Goal: Check status

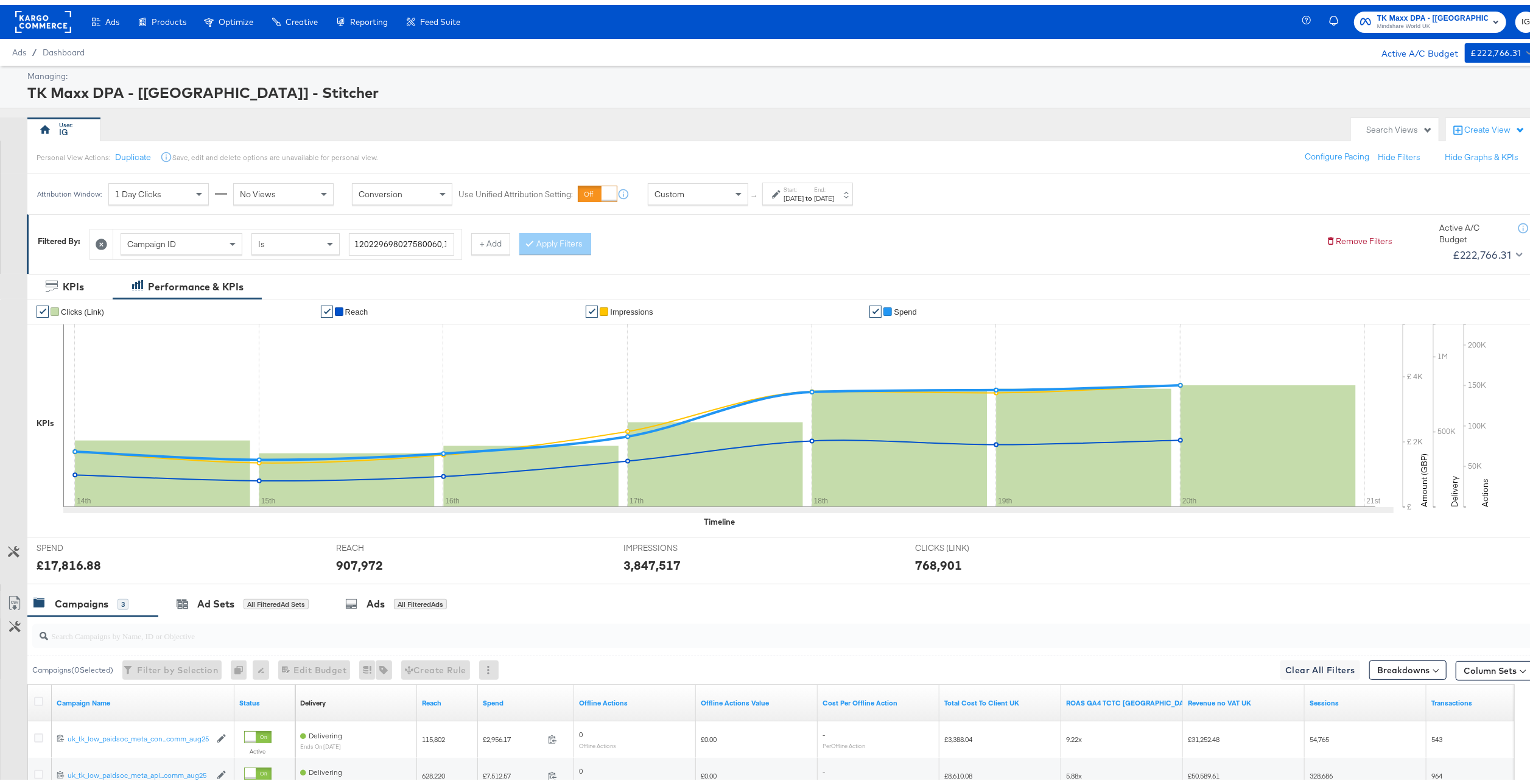
click at [834, 187] on label "End:" at bounding box center [824, 185] width 20 height 8
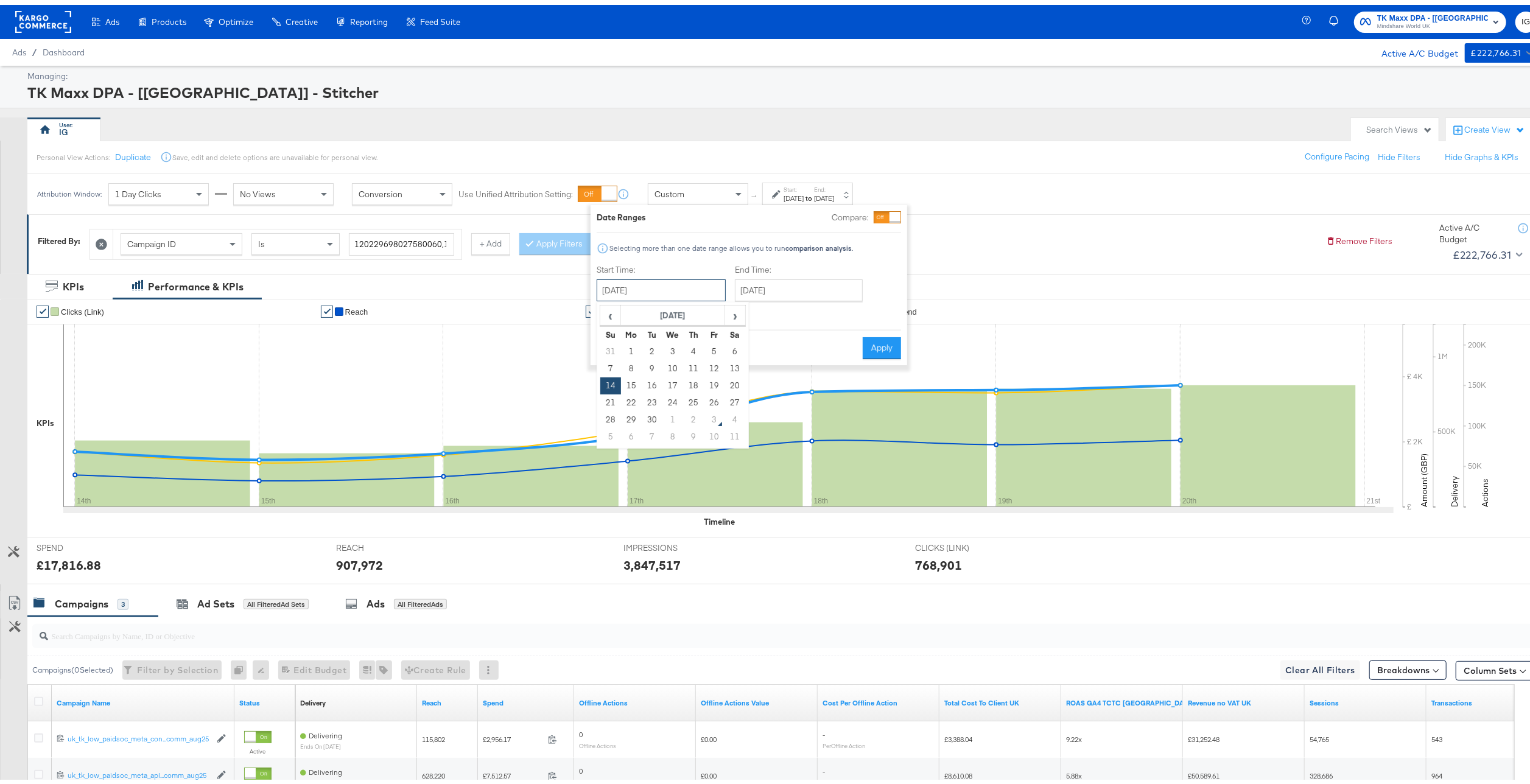
click at [669, 292] on input "September 14th 2025" at bounding box center [661, 285] width 129 height 22
click at [609, 317] on span "‹" at bounding box center [610, 310] width 19 height 18
click at [611, 369] on td "3" at bounding box center [610, 364] width 21 height 17
type input "August 3rd 2025"
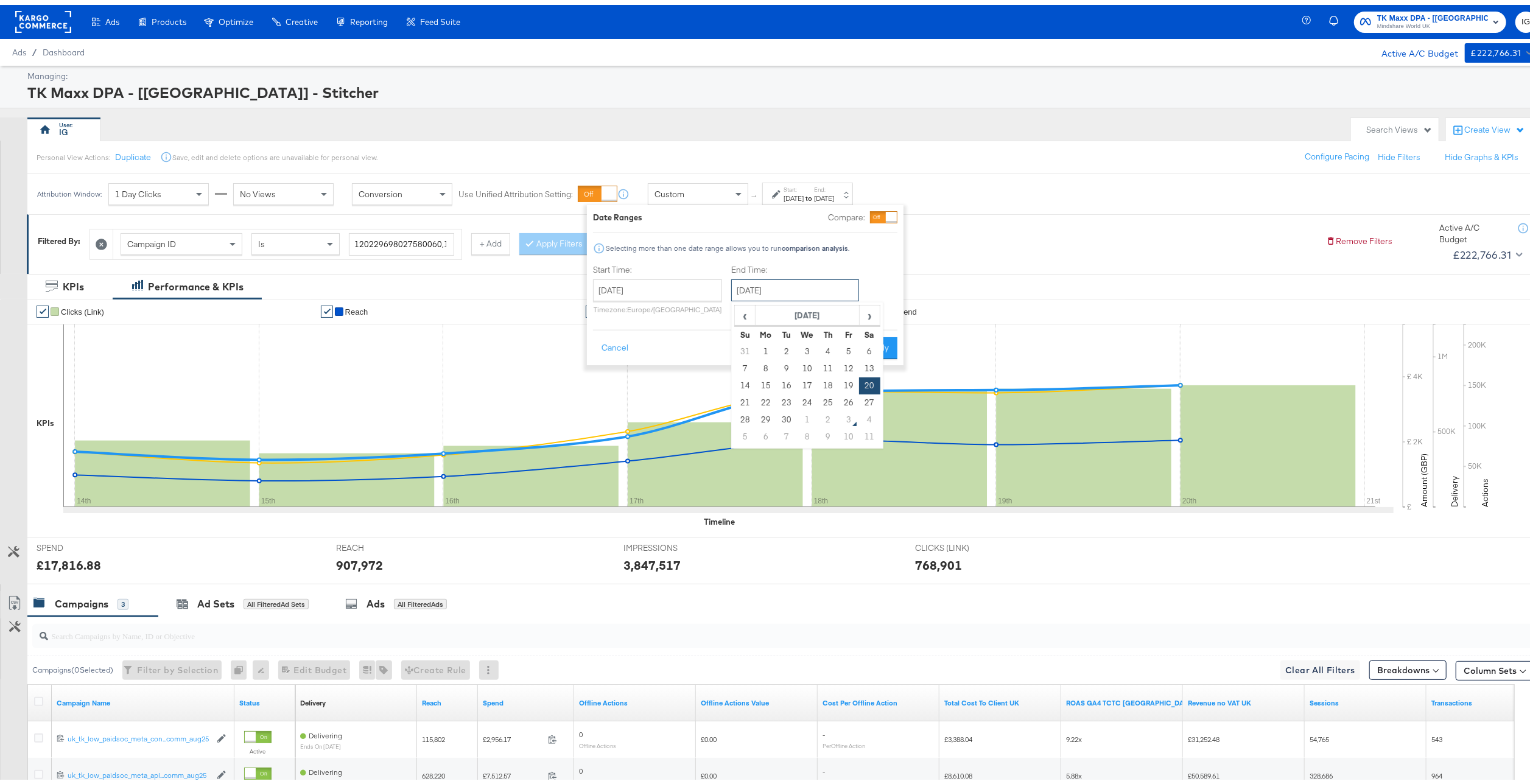
click at [821, 281] on input "September 20th 2025" at bounding box center [795, 285] width 128 height 22
click at [873, 399] on td "27" at bounding box center [869, 398] width 21 height 17
type input "September 27th 2025"
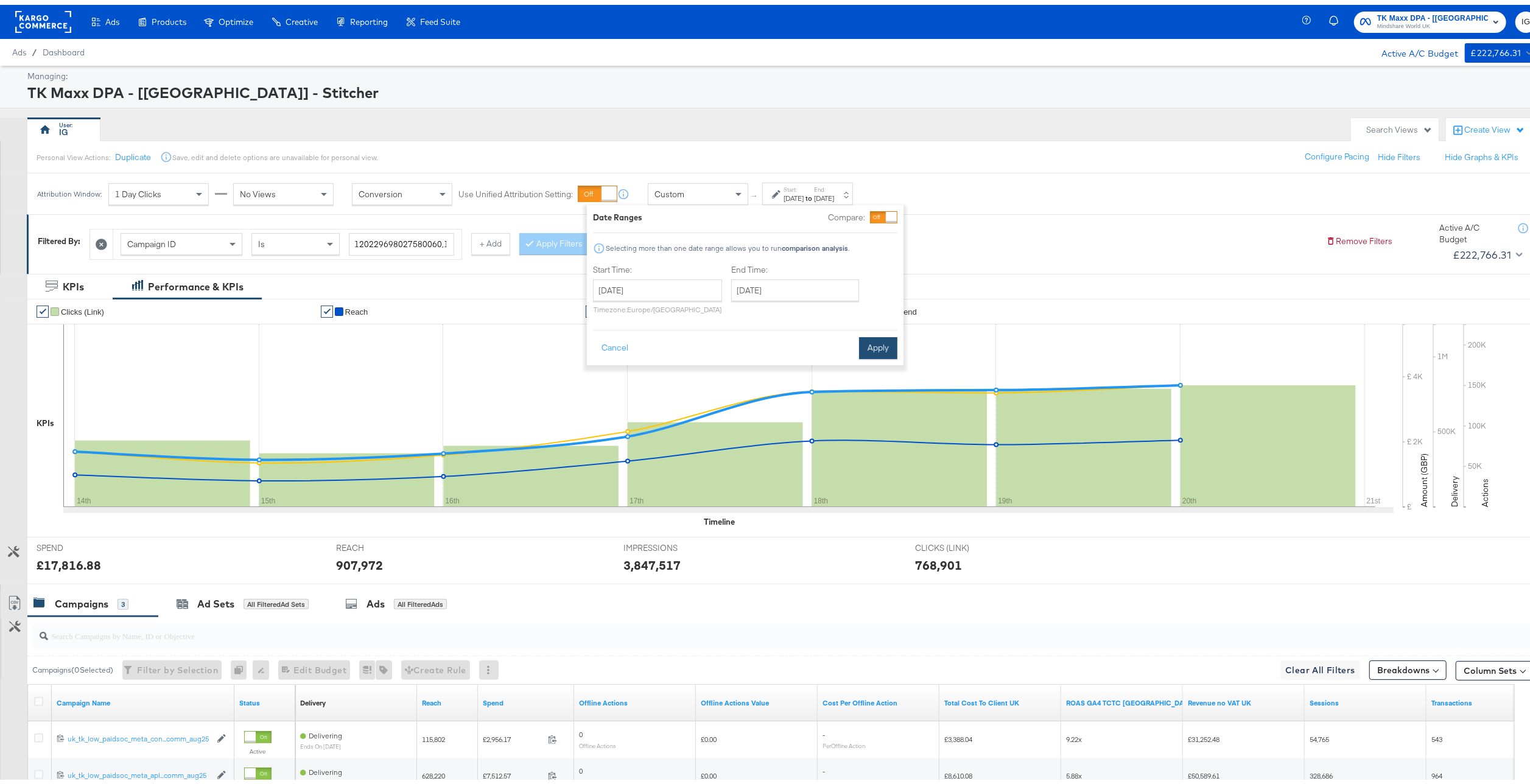
click at [875, 341] on button "Apply" at bounding box center [878, 343] width 39 height 22
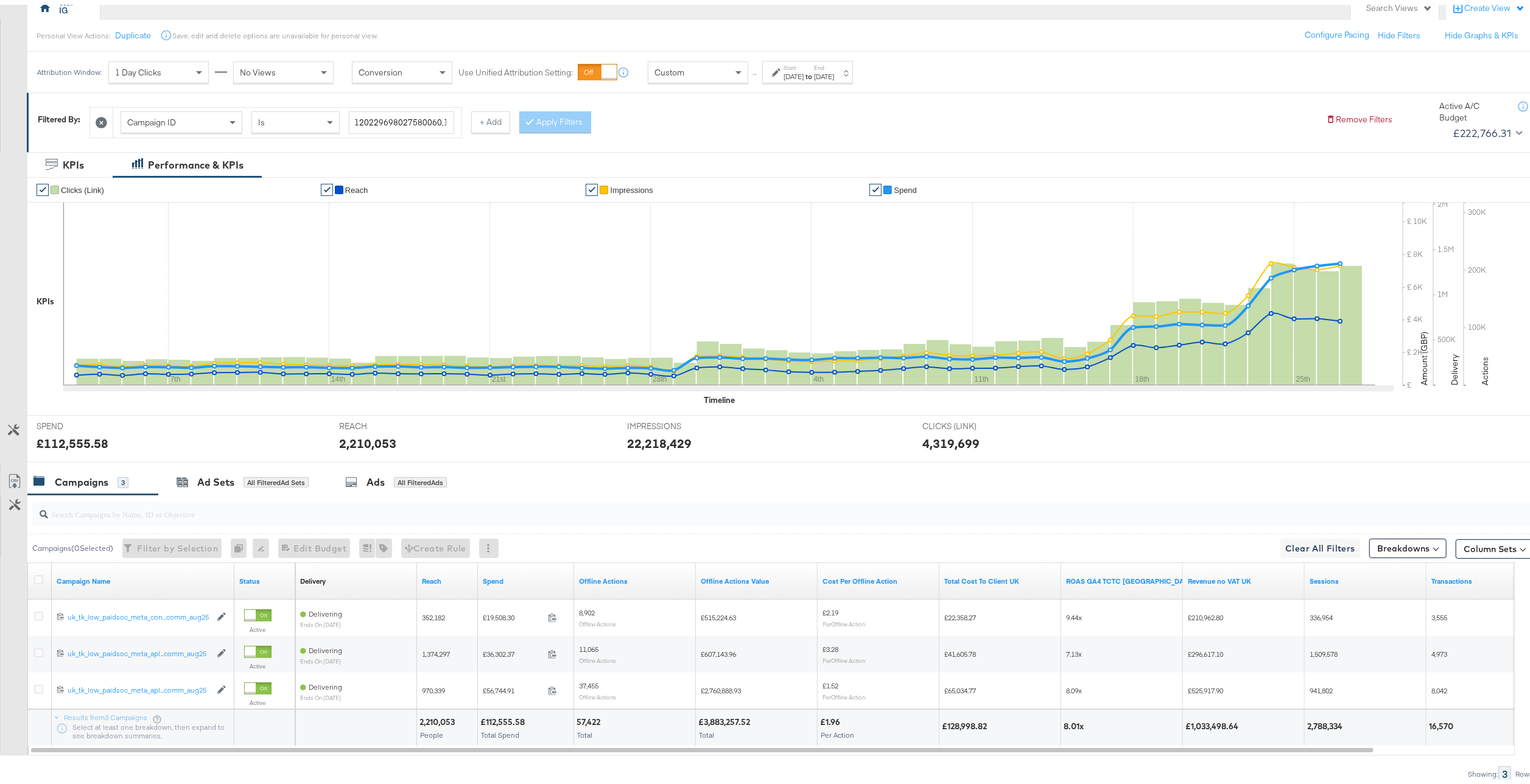
scroll to position [159, 0]
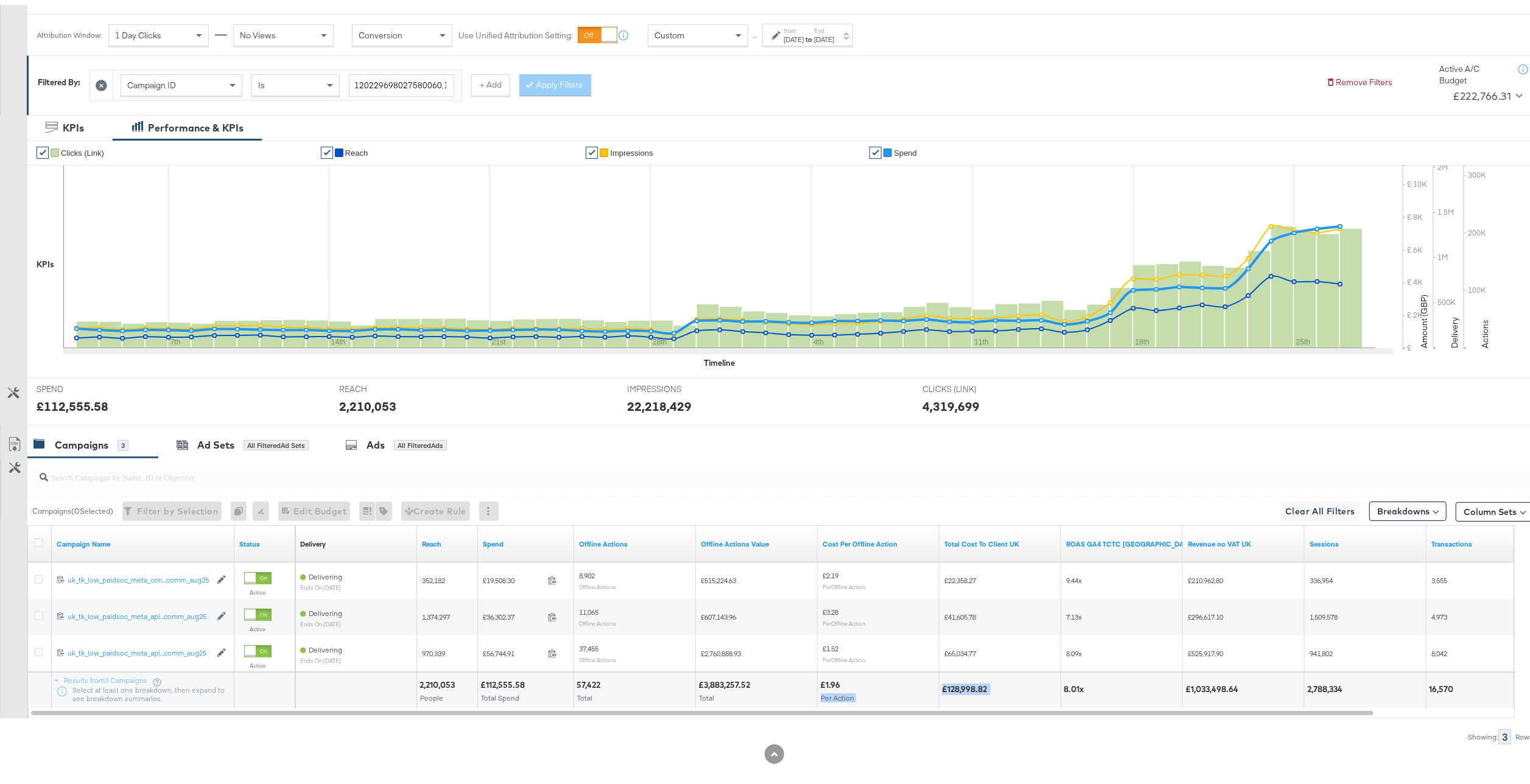
drag, startPoint x: 995, startPoint y: 680, endPoint x: 928, endPoint y: 682, distance: 67.0
click at [928, 682] on div "2,210,053 People £112,555.58 Total Spend 57,422 Total £3,883,257.52 Total £1.96…" at bounding box center [982, 685] width 1374 height 37
drag, startPoint x: 928, startPoint y: 682, endPoint x: 980, endPoint y: 683, distance: 52.0
click at [980, 683] on div "£128,998.82" at bounding box center [966, 684] width 49 height 11
click at [1008, 683] on div at bounding box center [1024, 684] width 68 height 11
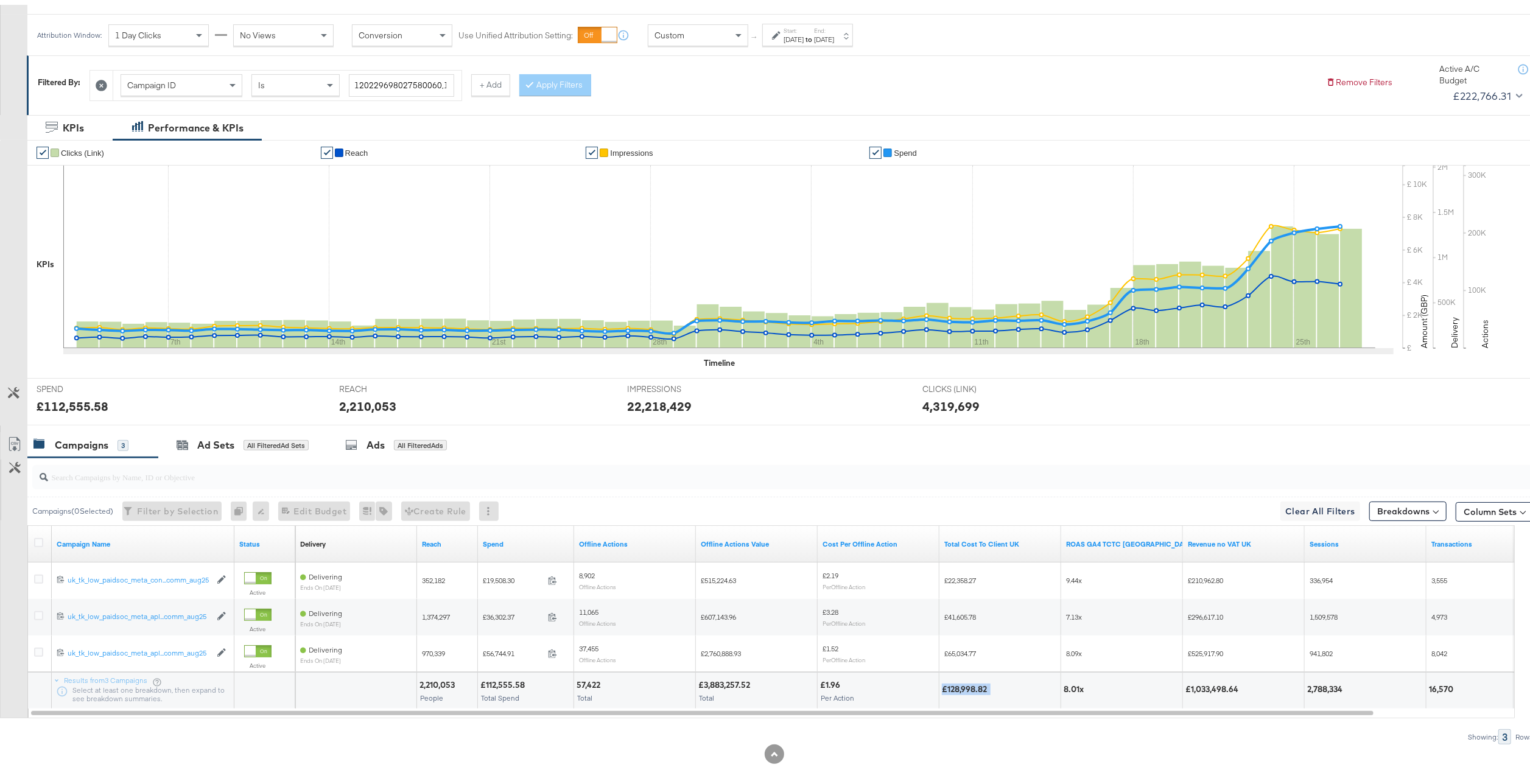
drag, startPoint x: 995, startPoint y: 680, endPoint x: 929, endPoint y: 696, distance: 67.9
click at [929, 696] on div "2,210,053 People £112,555.58 Total Spend 57,422 Total £3,883,257.52 Total £1.96…" at bounding box center [982, 685] width 1374 height 37
drag, startPoint x: 929, startPoint y: 696, endPoint x: 955, endPoint y: 687, distance: 27.5
copy div "£128,998.82"
drag, startPoint x: 1304, startPoint y: 691, endPoint x: 1345, endPoint y: 687, distance: 41.2
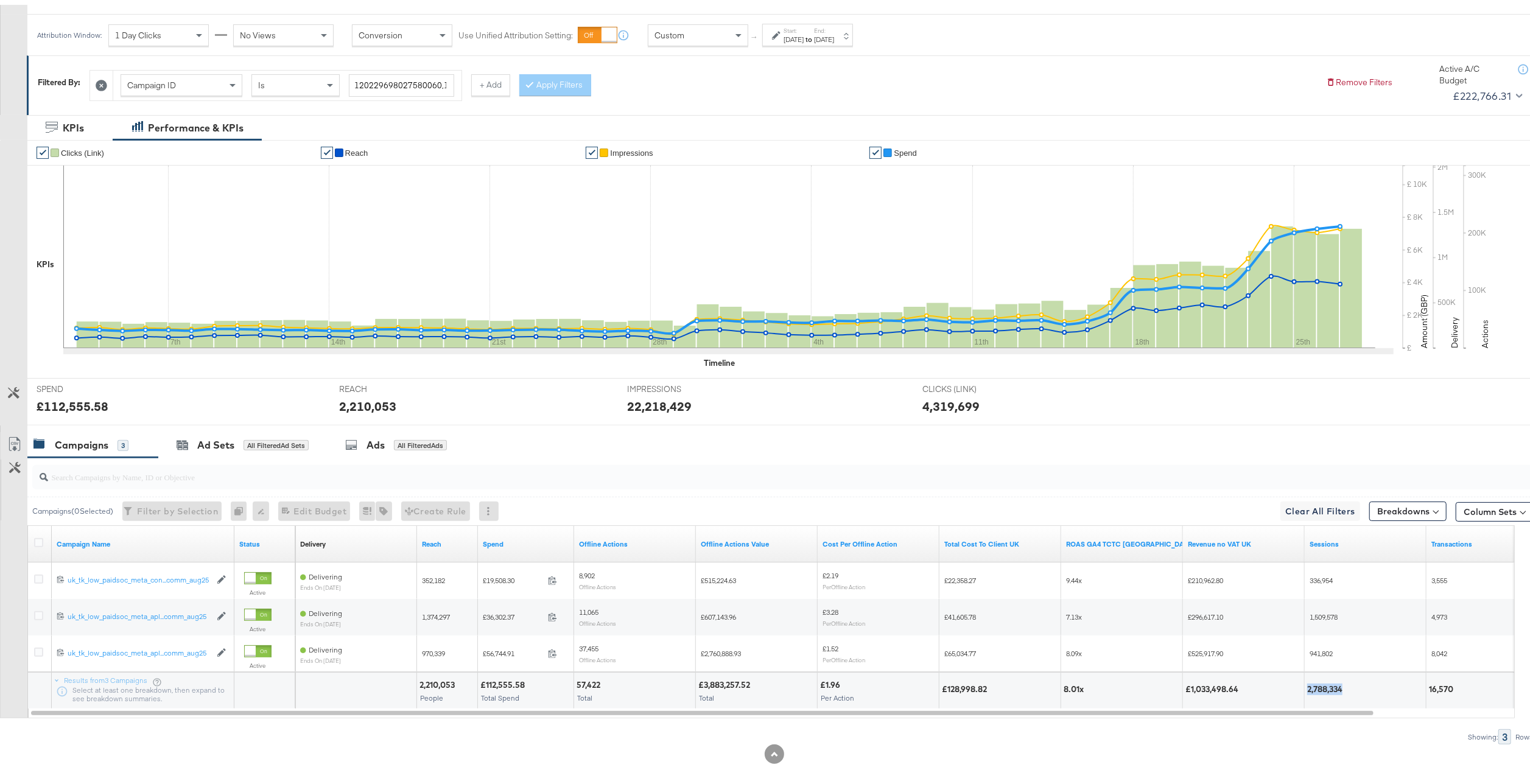
click at [1345, 687] on div "2,210,053 People £112,555.58 Total Spend 57,422 Total £3,883,257.52 Total £1.96…" at bounding box center [982, 685] width 1374 height 37
drag, startPoint x: 1345, startPoint y: 687, endPoint x: 1356, endPoint y: 691, distance: 11.7
click at [1356, 690] on div at bounding box center [1385, 684] width 77 height 11
drag, startPoint x: 1352, startPoint y: 690, endPoint x: 1299, endPoint y: 692, distance: 53.0
click at [1299, 692] on div "2,210,053 People £112,555.58 Total Spend 57,422 Total £3,883,257.52 Total £1.96…" at bounding box center [982, 685] width 1374 height 37
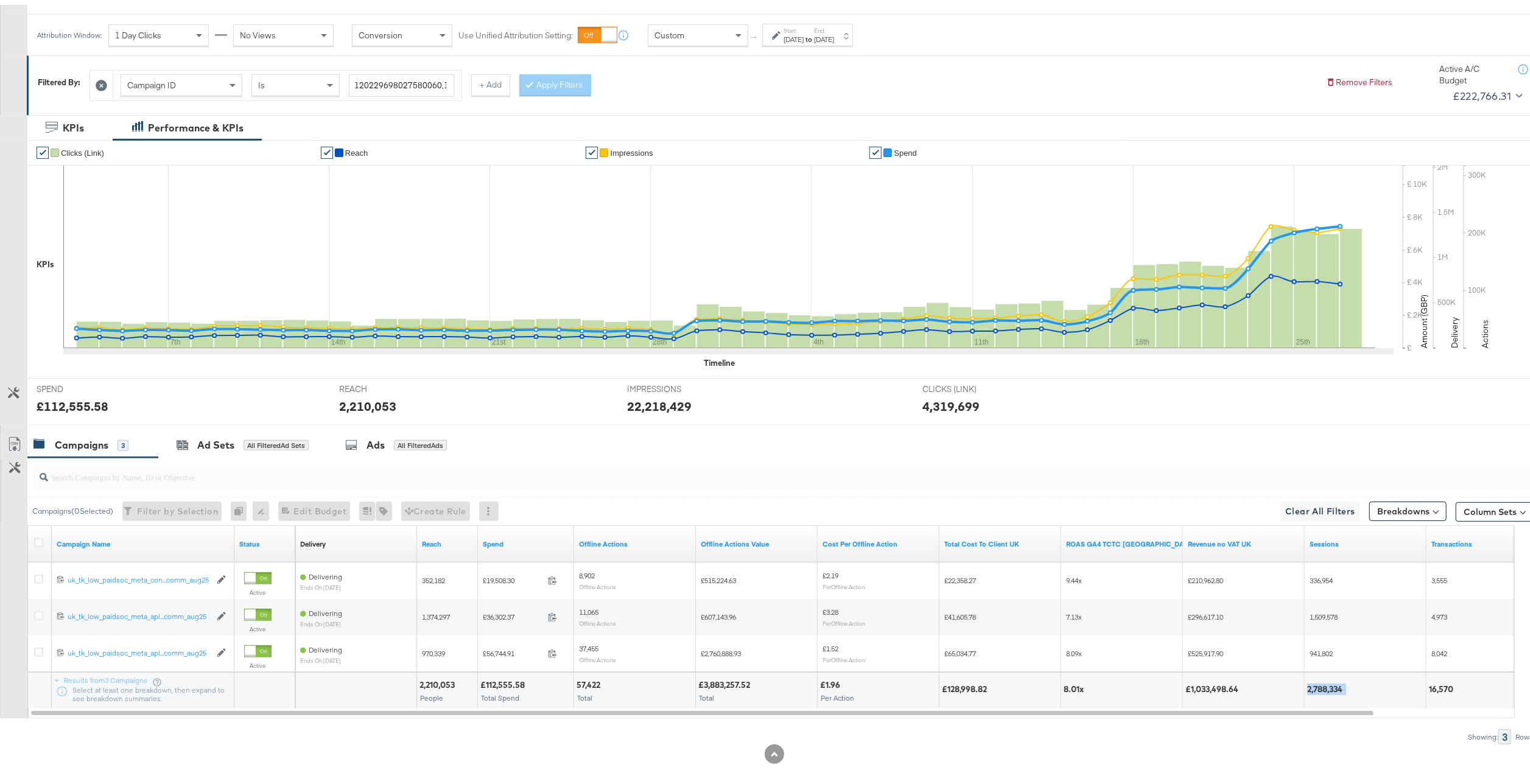
drag, startPoint x: 1299, startPoint y: 692, endPoint x: 1317, endPoint y: 690, distance: 18.1
copy div "2,788,334"
drag, startPoint x: 1467, startPoint y: 685, endPoint x: 1408, endPoint y: 690, distance: 59.2
click at [1408, 690] on div "2,210,053 People £112,555.58 Total Spend 57,422 Total £3,883,257.52 Total £1.96…" at bounding box center [982, 685] width 1374 height 37
drag, startPoint x: 1408, startPoint y: 690, endPoint x: 1434, endPoint y: 683, distance: 26.9
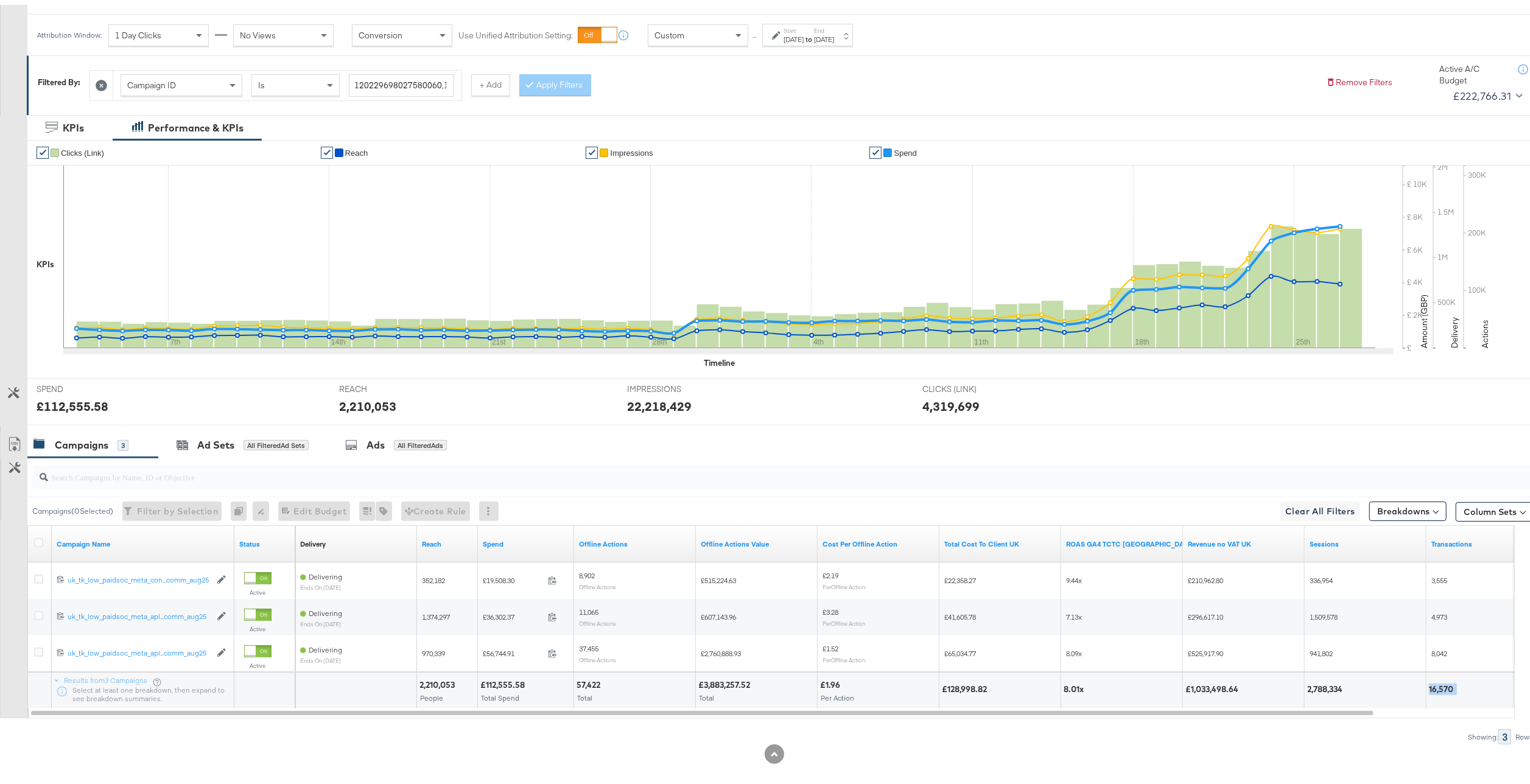
copy div "16,570"
drag, startPoint x: 1248, startPoint y: 685, endPoint x: 1163, endPoint y: 695, distance: 85.6
click at [1163, 695] on div "2,210,053 People £112,555.58 Total Spend 57,422 Total £3,883,257.52 Total £1.96…" at bounding box center [982, 685] width 1374 height 37
copy div "£1,033,498.64"
